Goal: Use online tool/utility: Utilize a website feature to perform a specific function

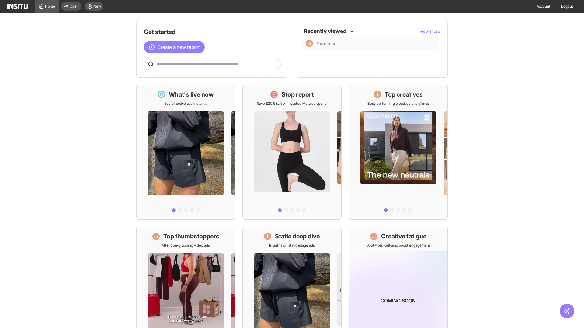
scroll to position [28, 0]
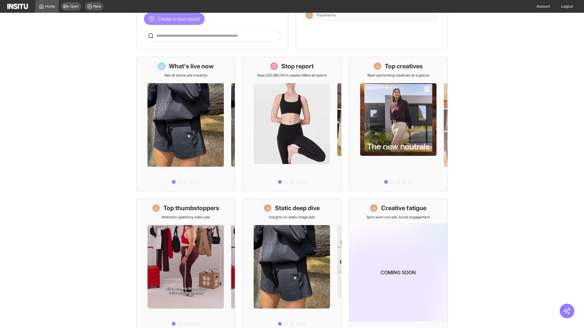
click at [176, 19] on span "Create a new report" at bounding box center [178, 18] width 43 height 7
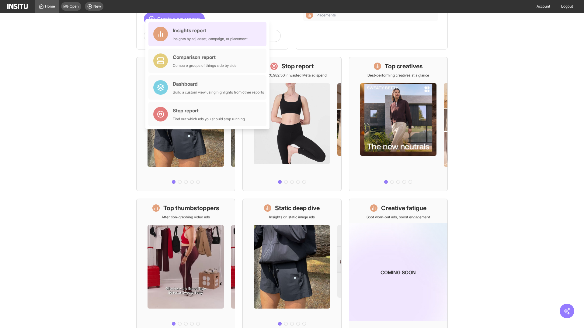
click at [209, 34] on div "Insights report Insights by ad, adset, campaign, or placement" at bounding box center [210, 34] width 75 height 15
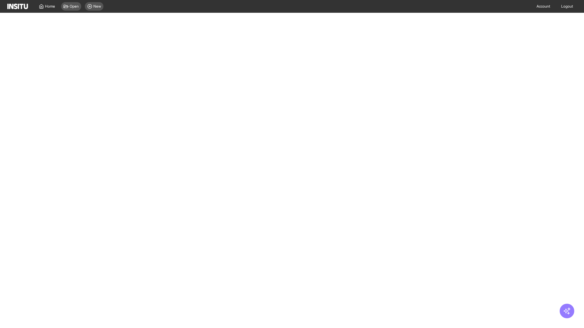
select select "**"
